Goal: Use online tool/utility: Use online tool/utility

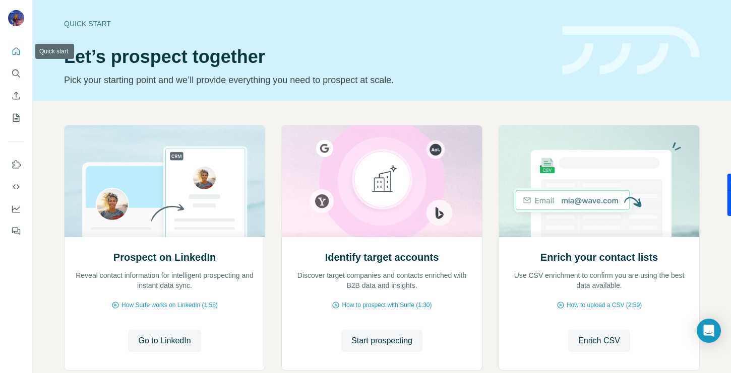
click at [15, 56] on icon "Quick start" at bounding box center [16, 51] width 10 height 10
click at [14, 72] on icon "Search" at bounding box center [16, 74] width 10 height 10
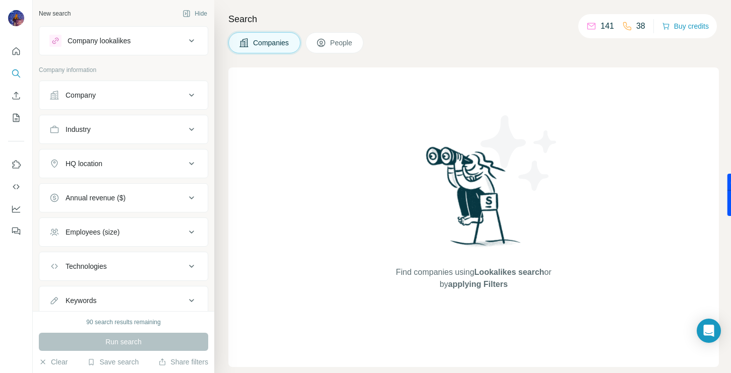
click at [117, 38] on div "Company lookalikes" at bounding box center [99, 41] width 63 height 10
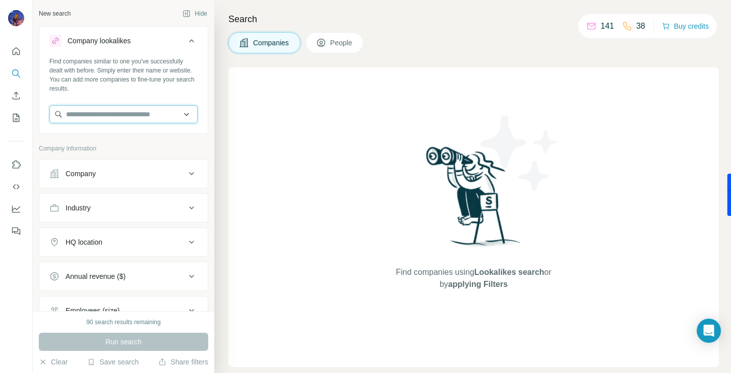
click at [119, 106] on input "text" at bounding box center [123, 114] width 148 height 18
type input "*"
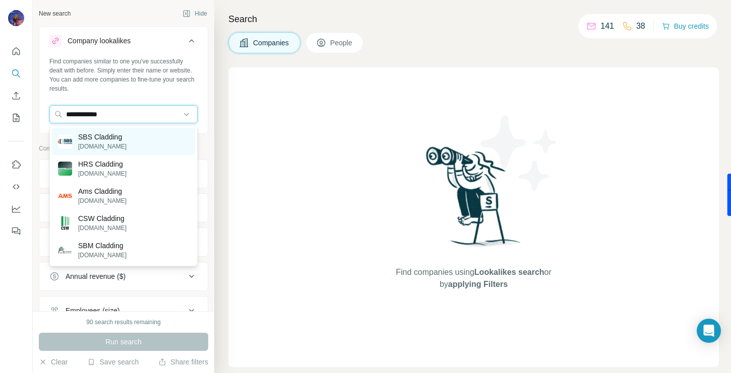
type input "**********"
click at [106, 139] on p "SBS Cladding" at bounding box center [102, 137] width 48 height 10
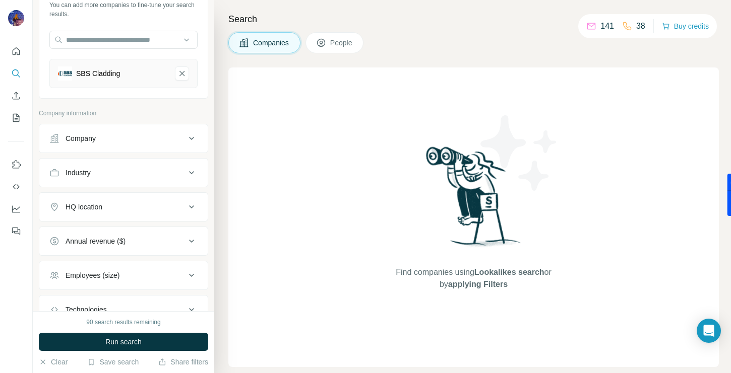
scroll to position [77, 0]
click at [111, 168] on div "Industry" at bounding box center [117, 171] width 136 height 10
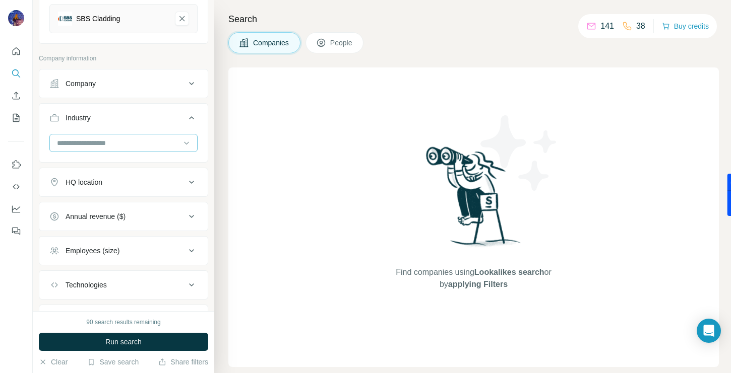
scroll to position [140, 0]
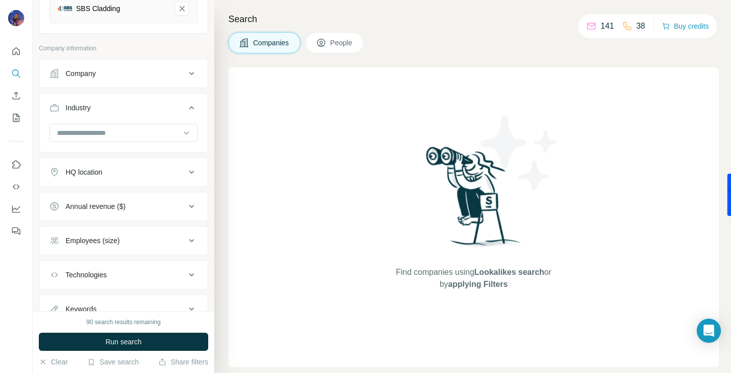
click at [106, 175] on div "HQ location" at bounding box center [117, 172] width 136 height 10
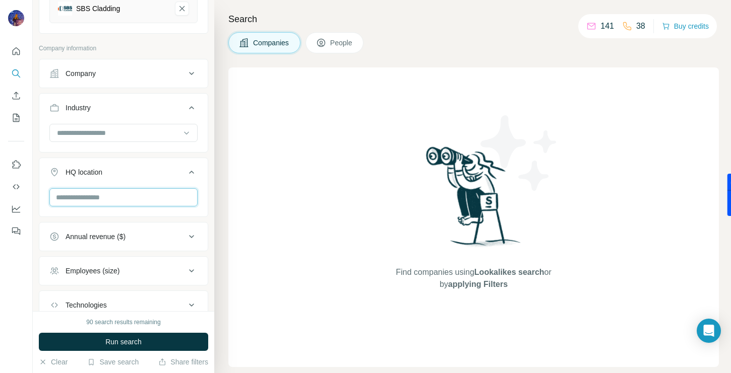
click at [96, 202] on input "text" at bounding box center [123, 197] width 148 height 18
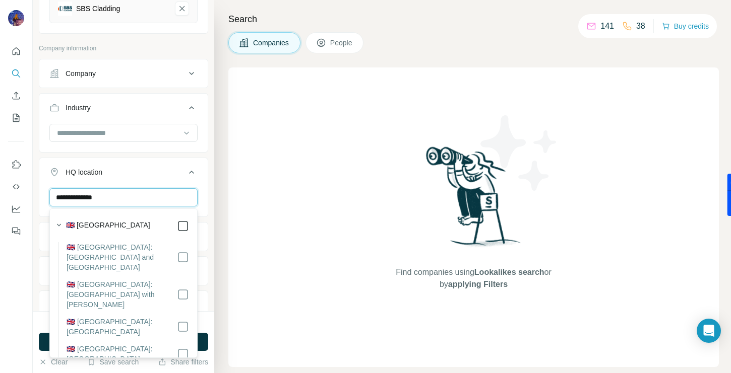
type input "**********"
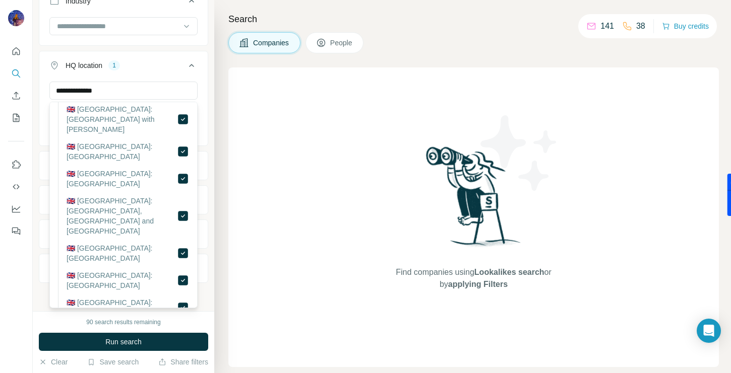
scroll to position [155, 0]
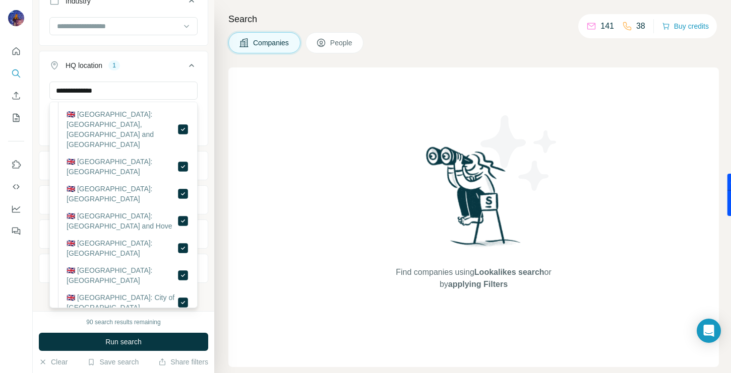
click at [10, 298] on div at bounding box center [16, 186] width 33 height 373
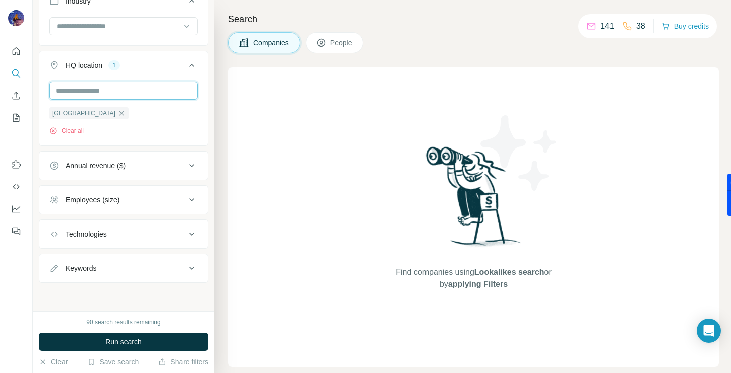
click at [123, 91] on input "text" at bounding box center [123, 91] width 148 height 18
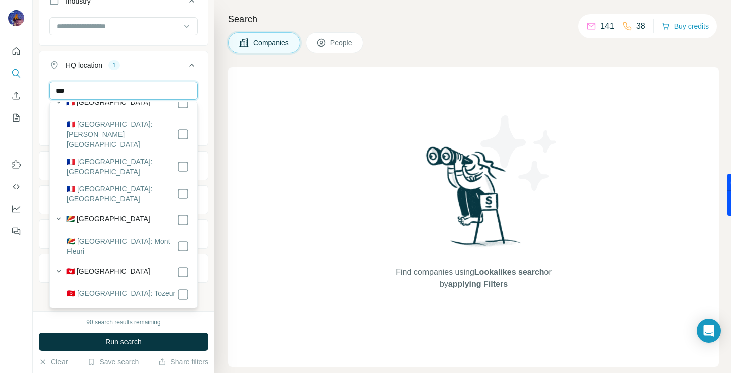
scroll to position [0, 0]
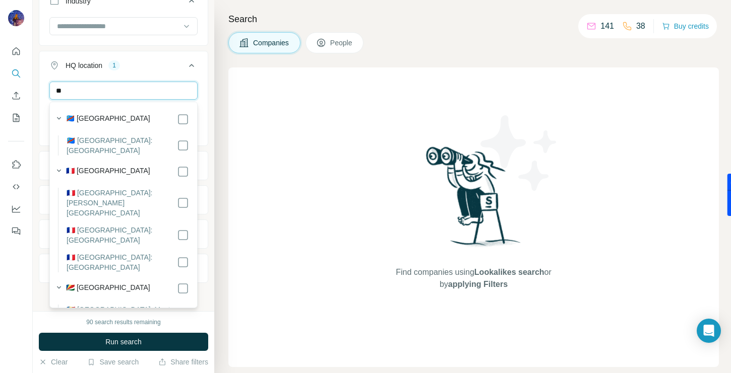
type input "*"
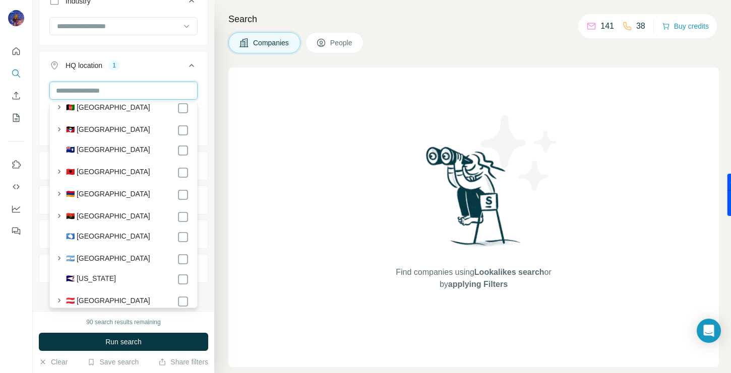
scroll to position [72, 0]
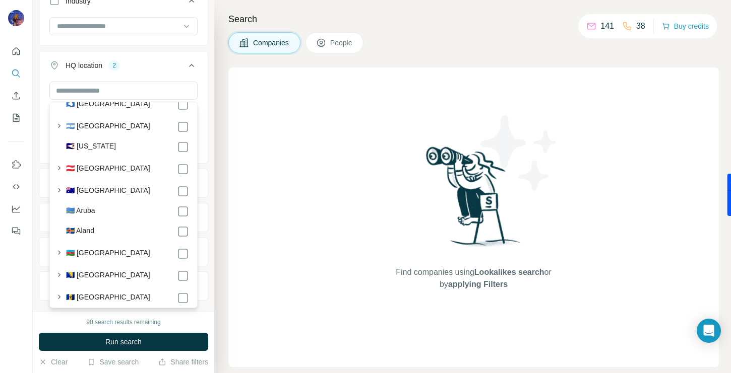
scroll to position [198, 0]
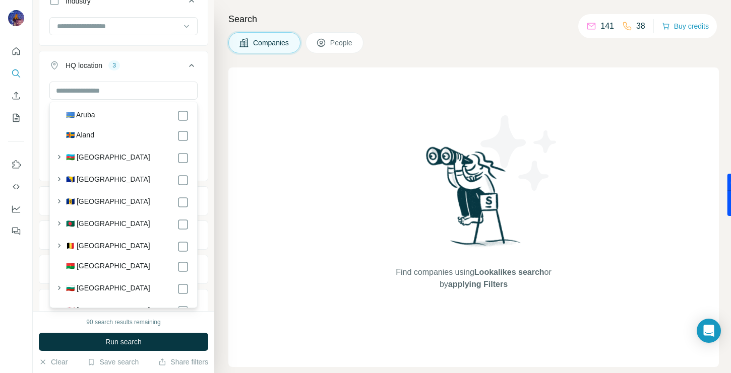
scroll to position [291, 0]
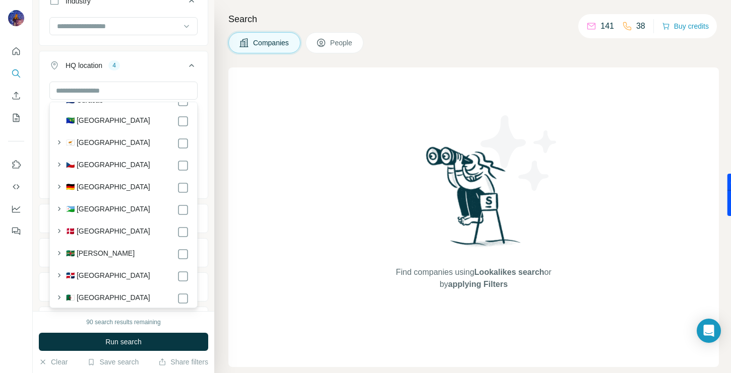
scroll to position [1148, 0]
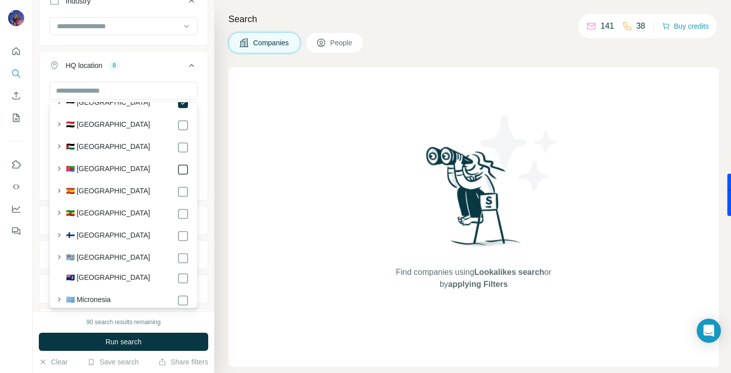
scroll to position [1388, 0]
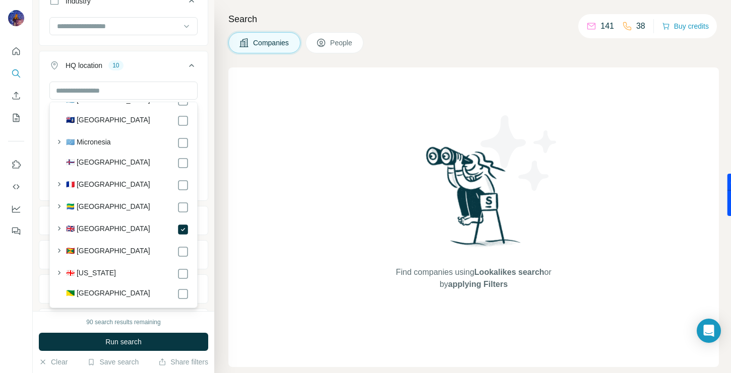
scroll to position [1545, 0]
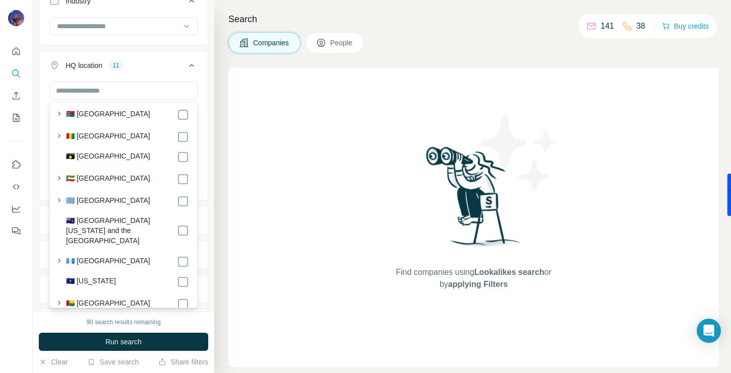
scroll to position [1834, 0]
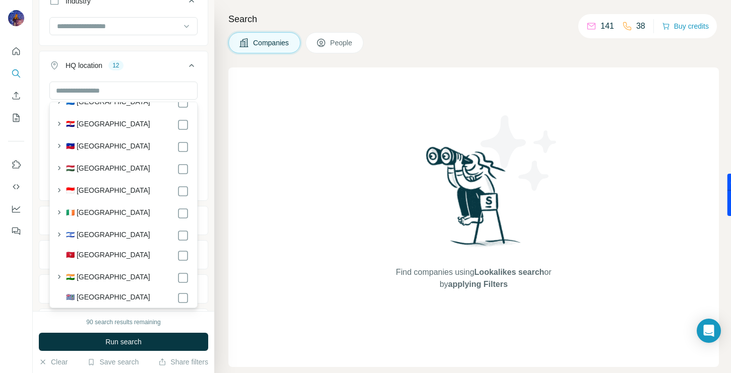
scroll to position [2126, 0]
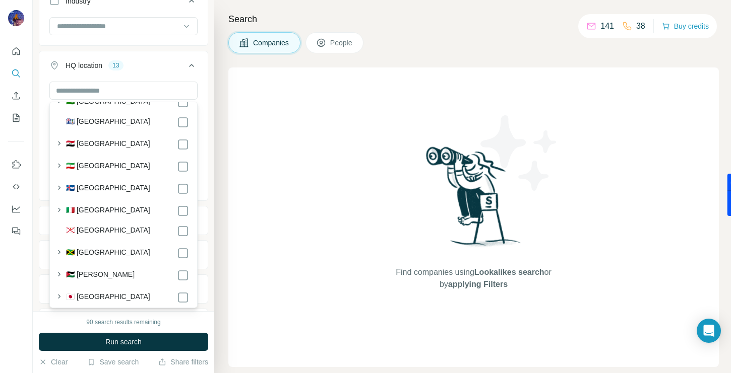
scroll to position [2303, 0]
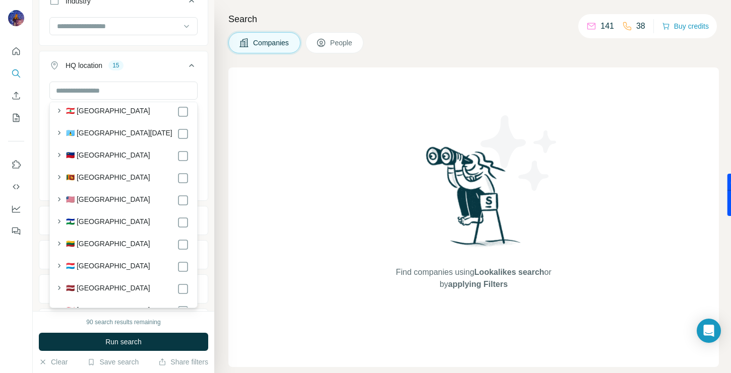
scroll to position [2775, 0]
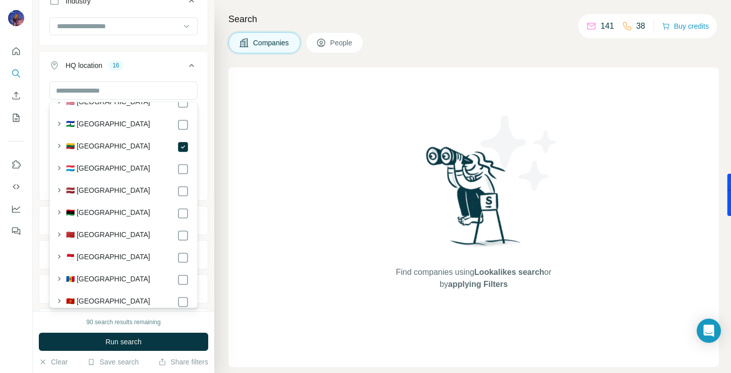
scroll to position [2877, 0]
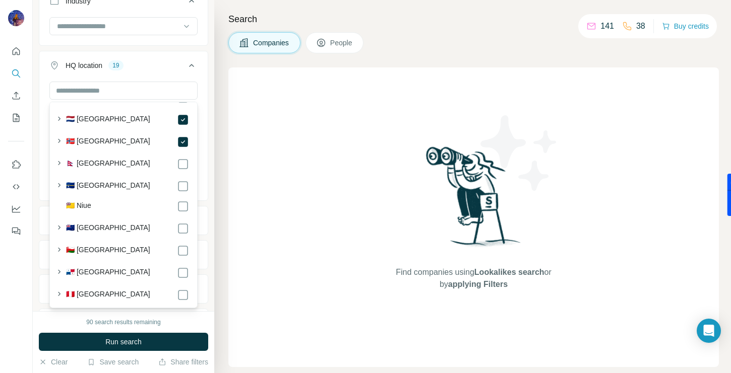
scroll to position [3631, 0]
